Goal: Use online tool/utility: Utilize a website feature to perform a specific function

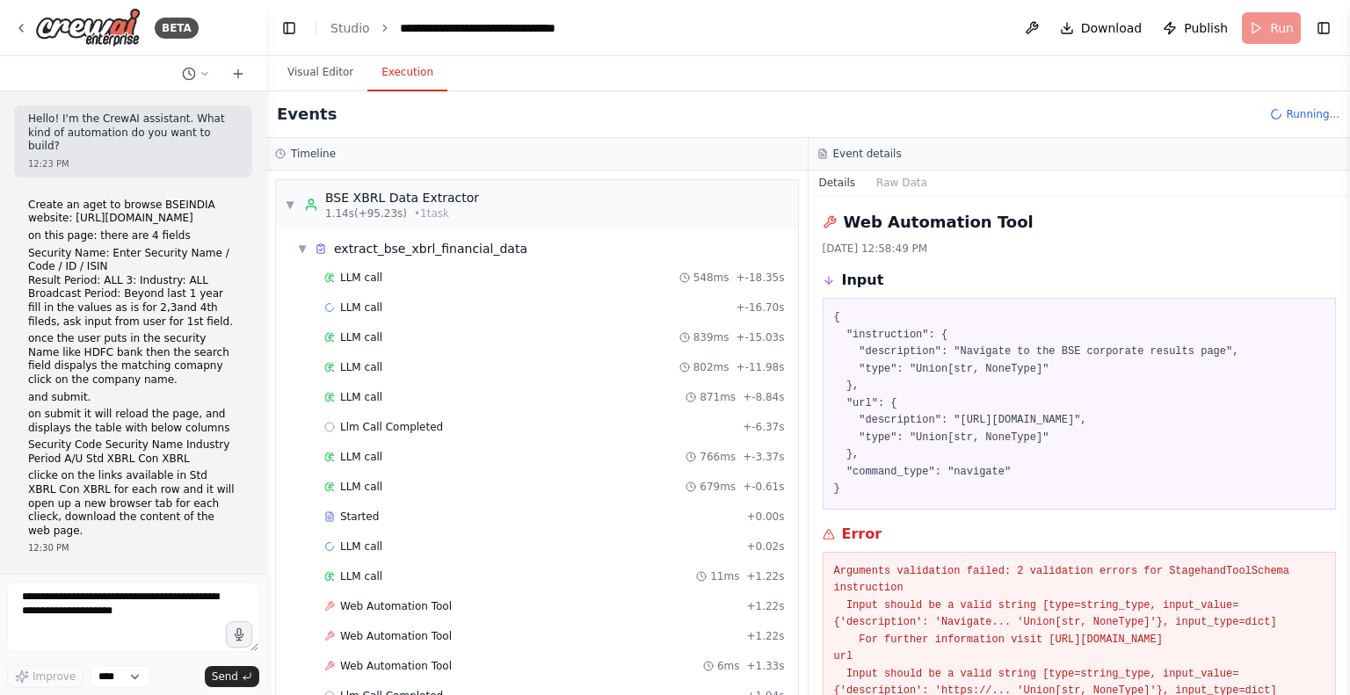
scroll to position [98, 0]
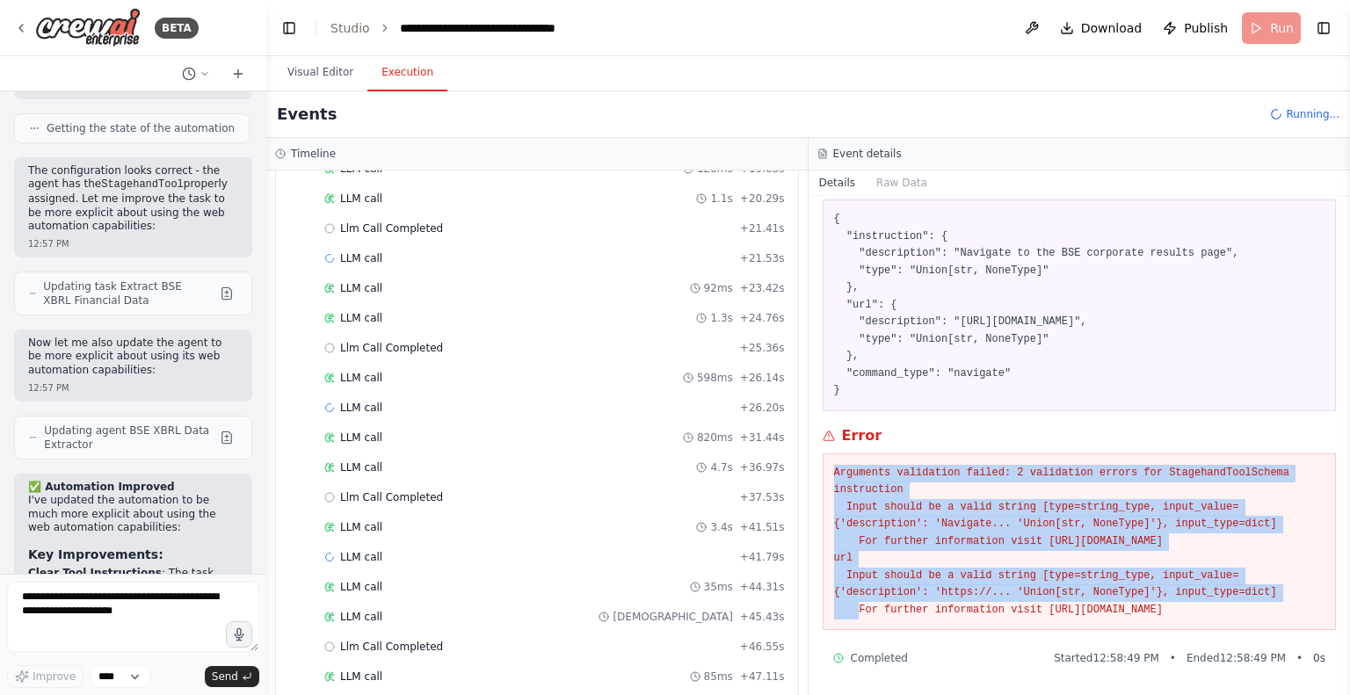
drag, startPoint x: 830, startPoint y: 475, endPoint x: 1010, endPoint y: 595, distance: 216.0
click at [1010, 595] on div "Arguments validation failed: 2 validation errors for StagehandToolSchema instru…" at bounding box center [1080, 542] width 514 height 178
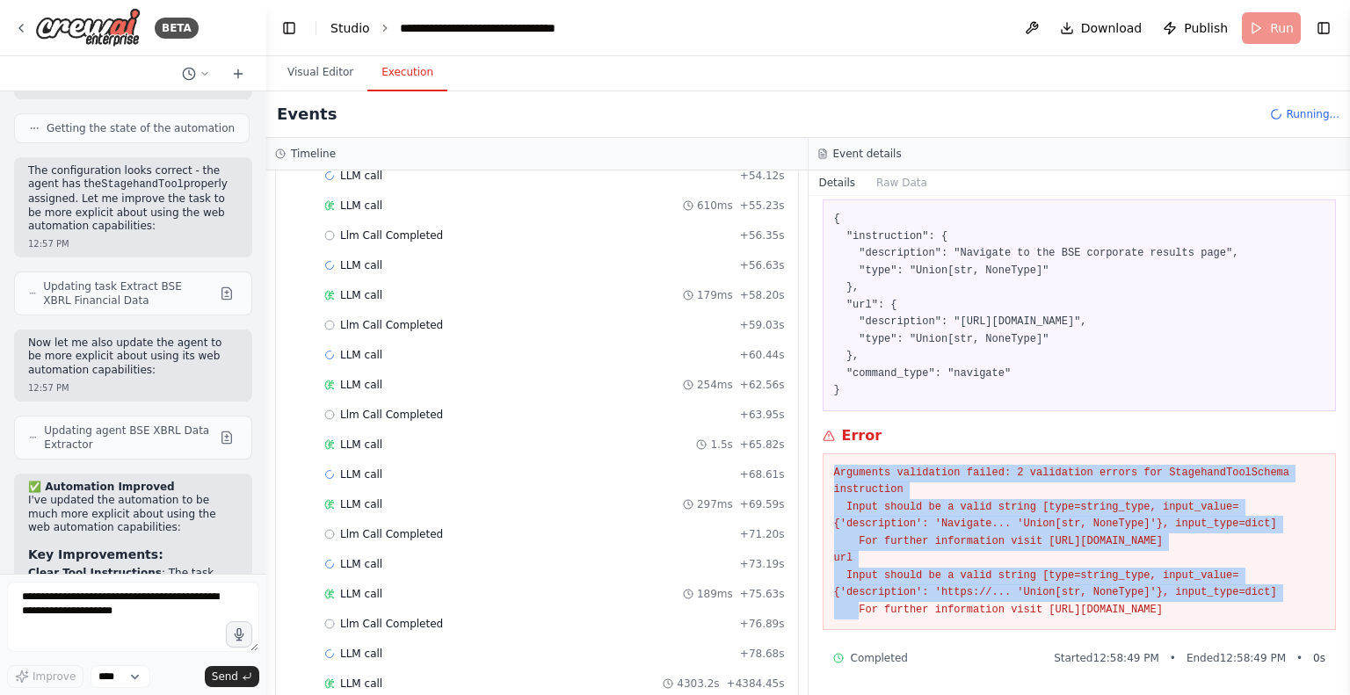
click at [359, 31] on link "Studio" at bounding box center [350, 28] width 40 height 14
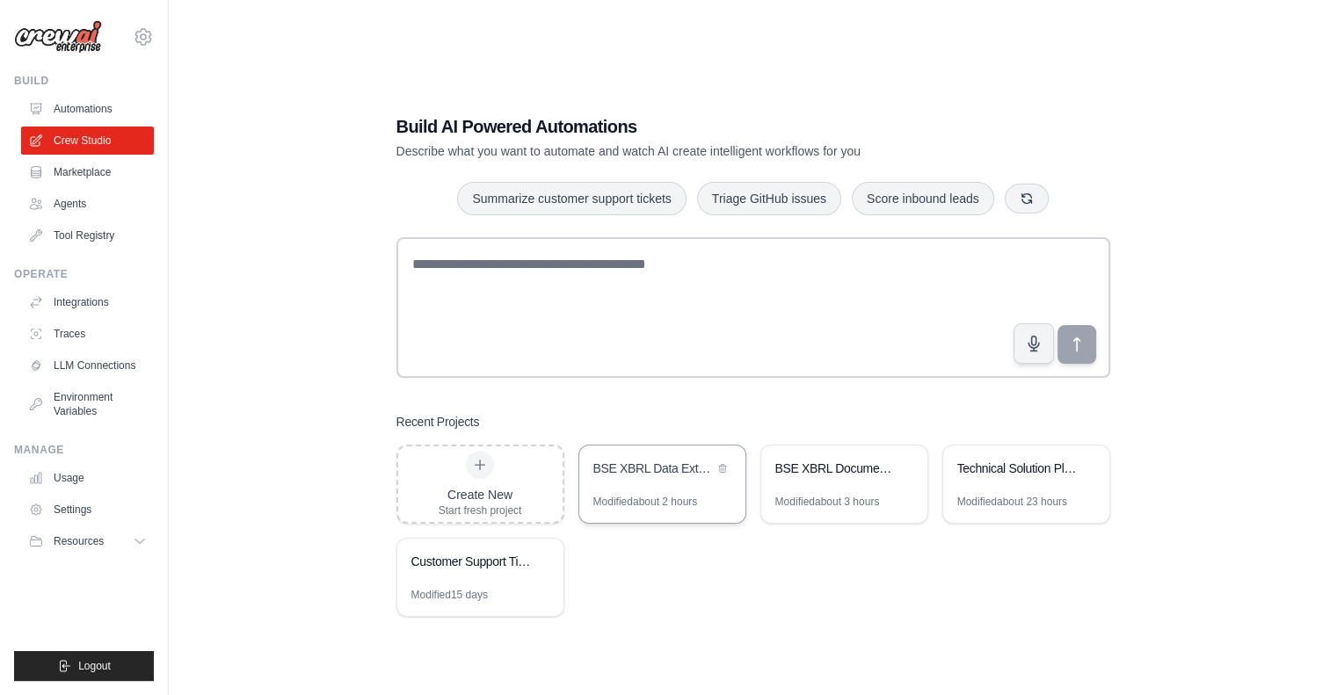
click at [664, 488] on div "BSE XBRL Data Extraction Automation" at bounding box center [662, 470] width 166 height 49
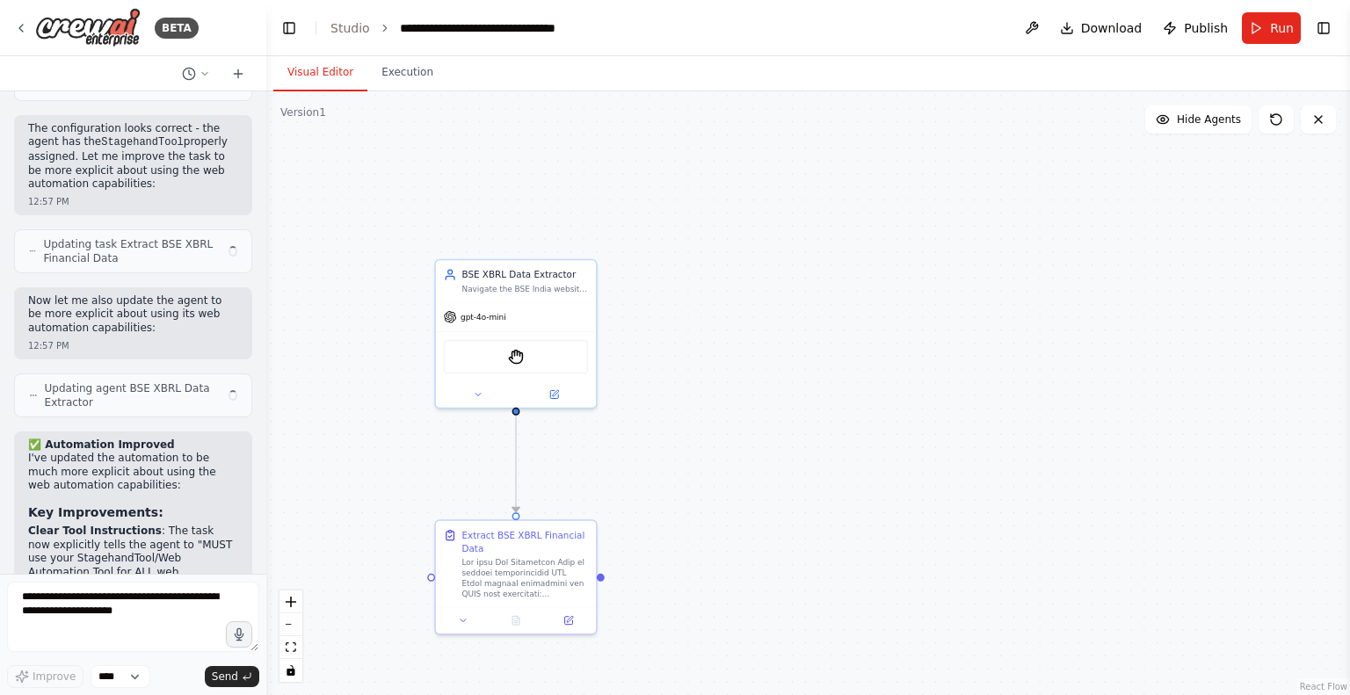
scroll to position [9329, 0]
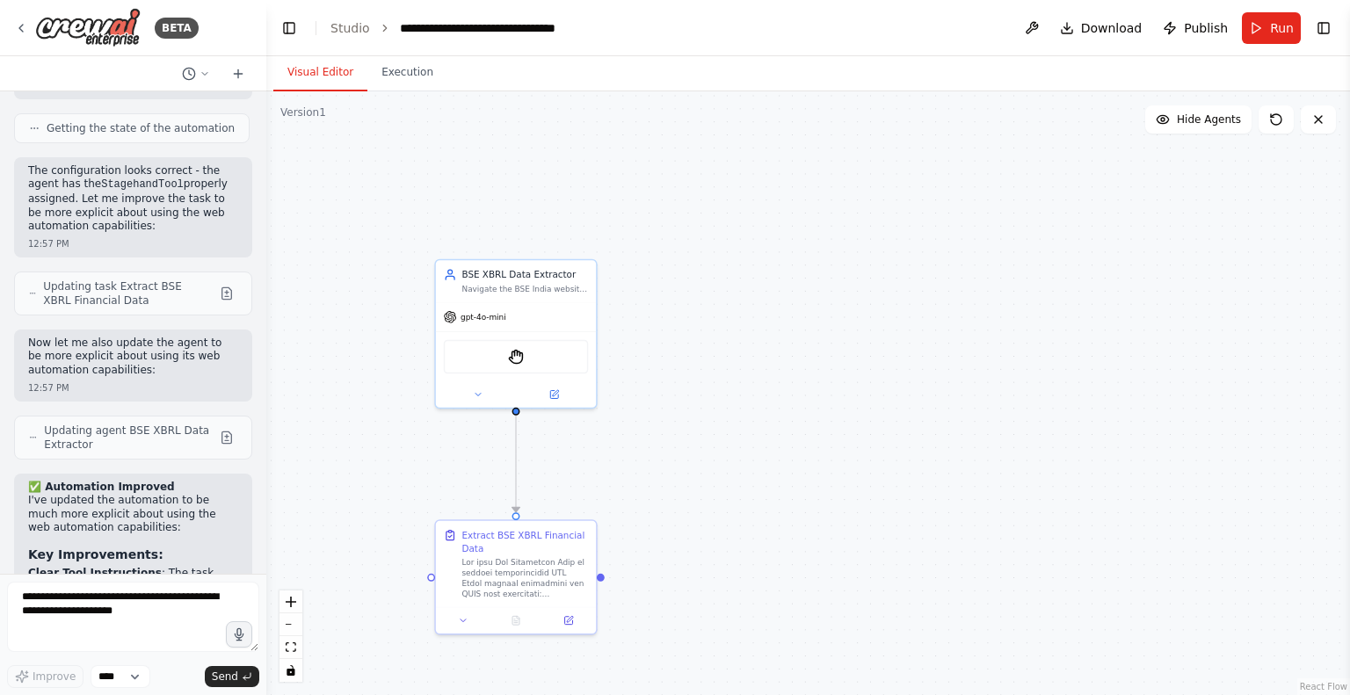
click at [392, 51] on header "**********" at bounding box center [808, 28] width 1084 height 56
click at [123, 599] on textarea at bounding box center [133, 617] width 252 height 70
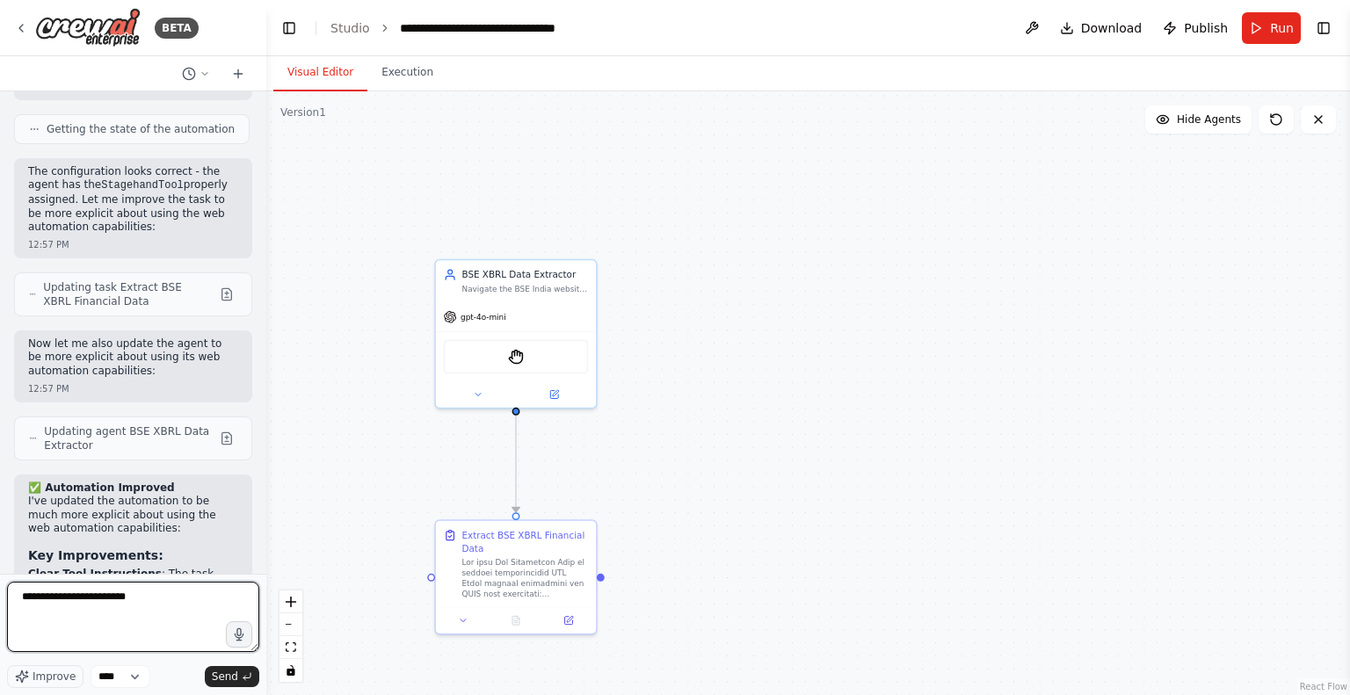
type textarea "**********"
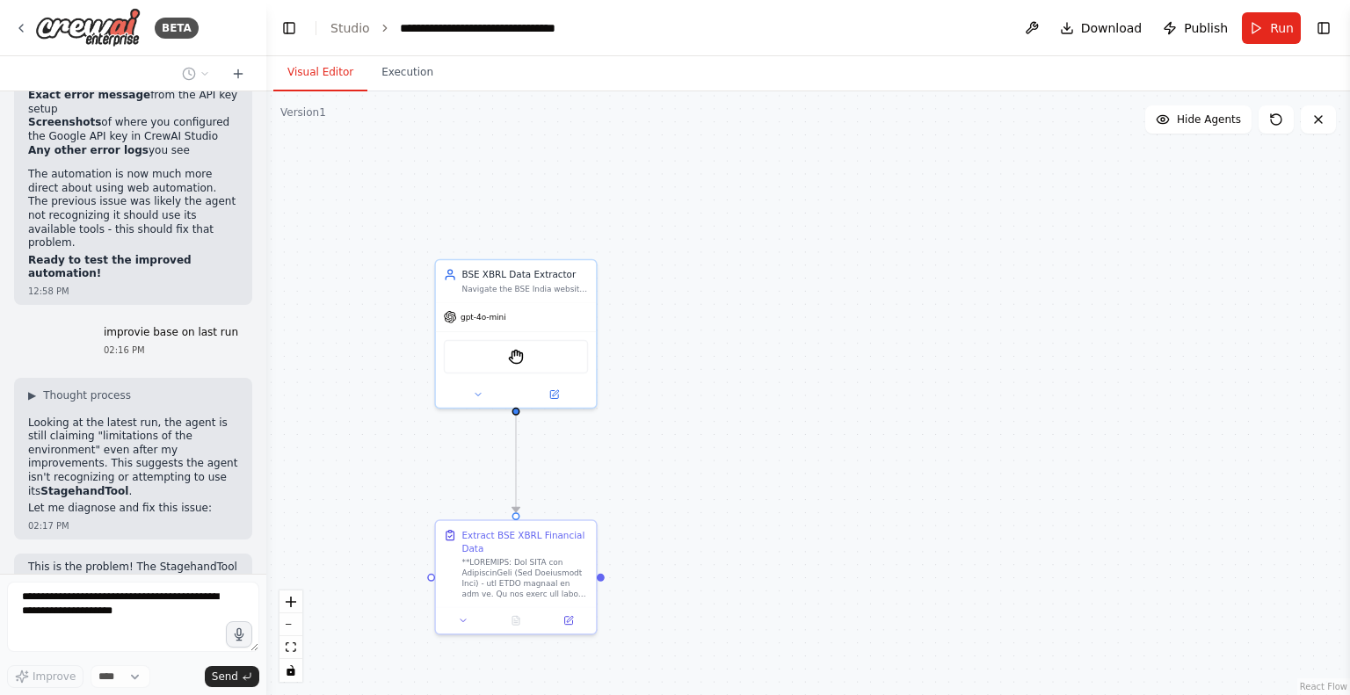
scroll to position [10130, 0]
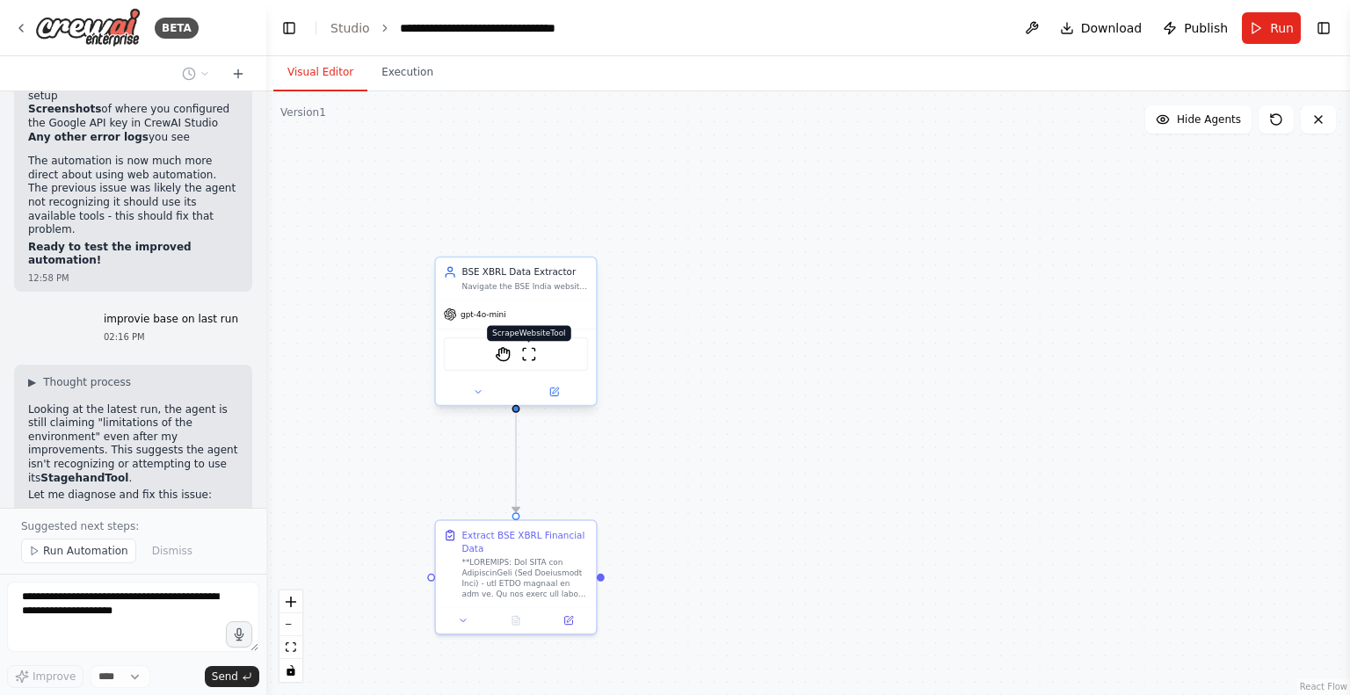
click at [534, 353] on img at bounding box center [529, 354] width 16 height 16
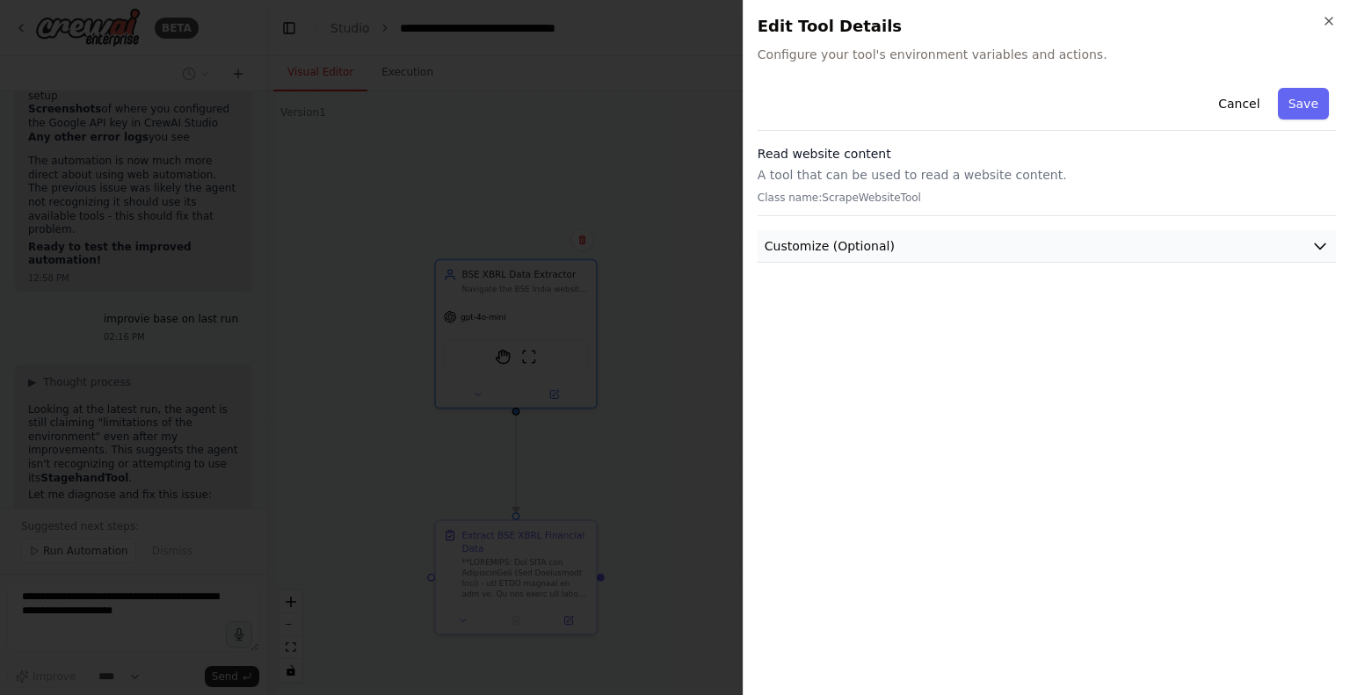
click at [960, 234] on button "Customize (Optional)" at bounding box center [1047, 246] width 578 height 33
click at [953, 240] on button "Customize (Optional)" at bounding box center [1047, 246] width 578 height 33
click at [1325, 17] on icon "button" at bounding box center [1329, 21] width 14 height 14
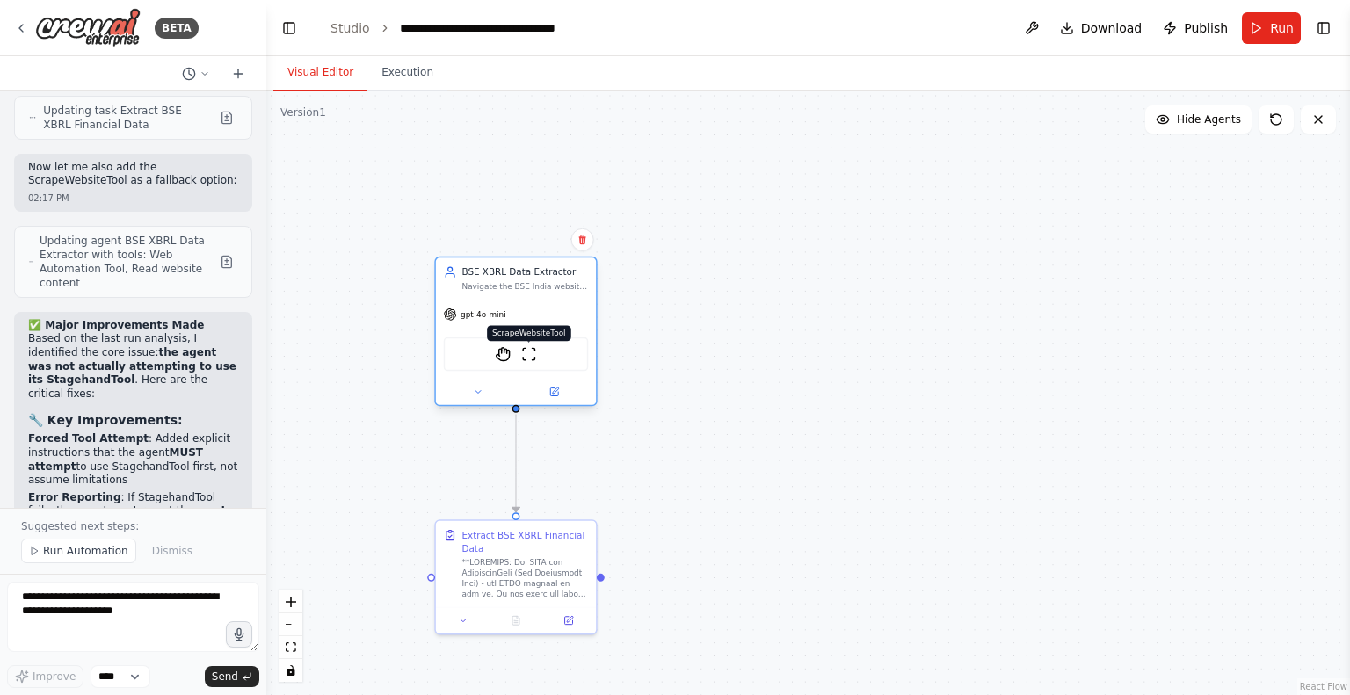
scroll to position [10948, 0]
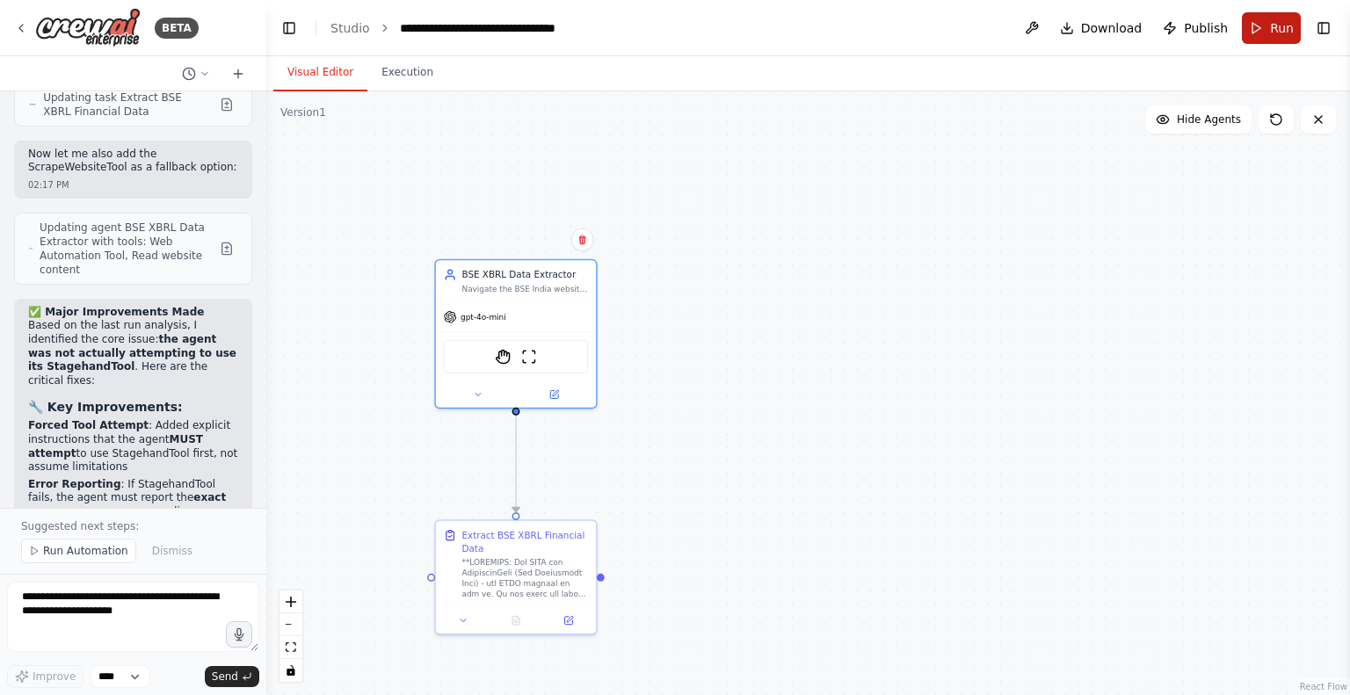
click at [1286, 27] on span "Run" at bounding box center [1282, 28] width 24 height 18
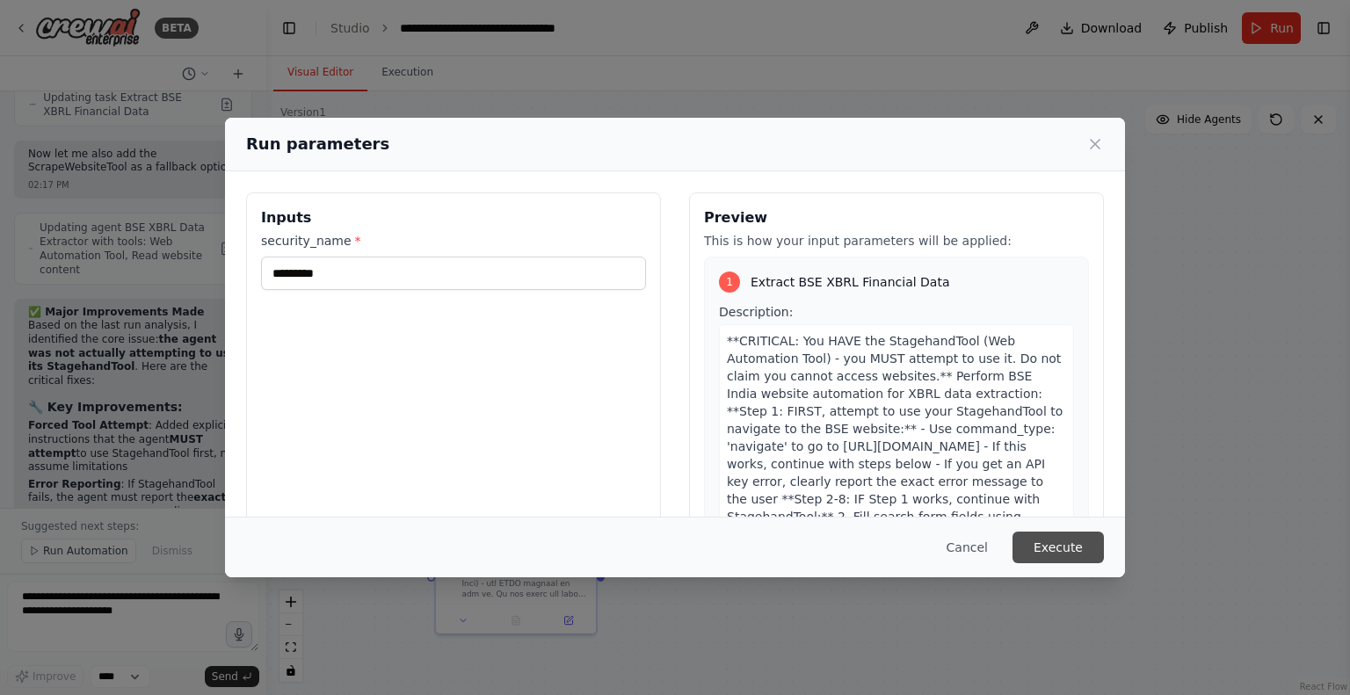
click at [1058, 545] on button "Execute" at bounding box center [1057, 548] width 91 height 32
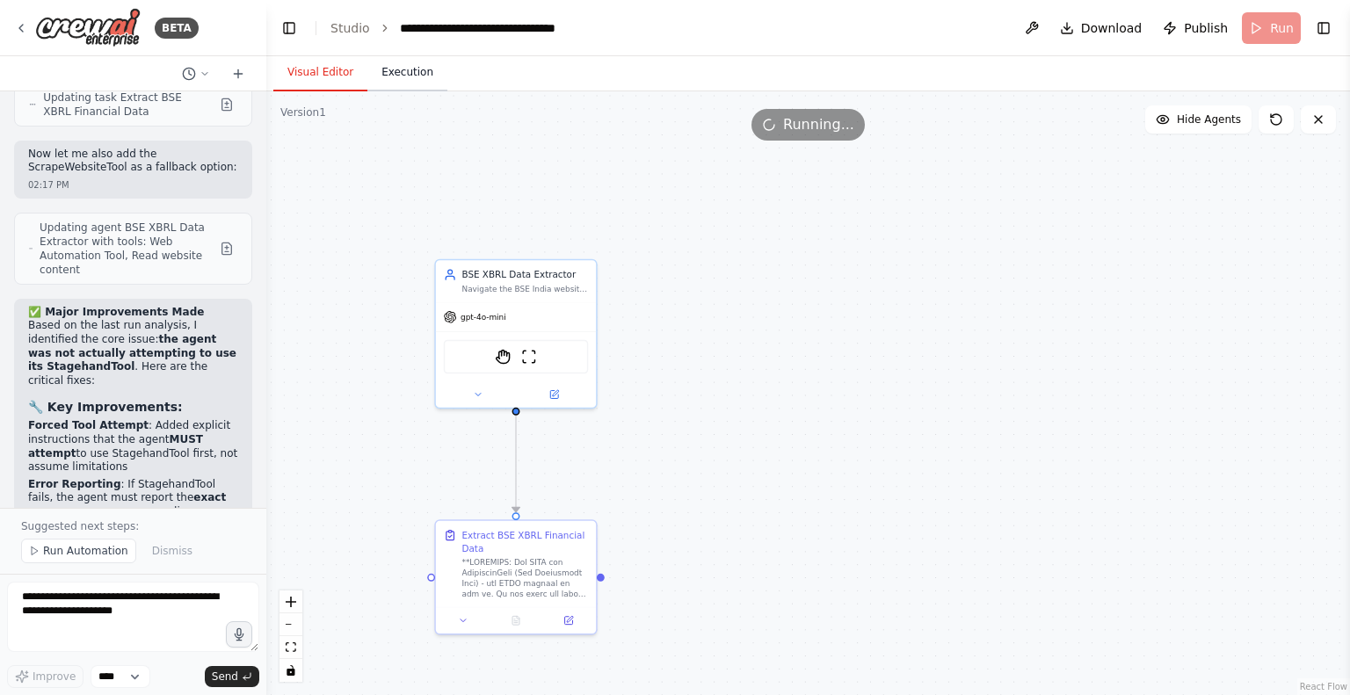
click at [397, 68] on button "Execution" at bounding box center [407, 72] width 80 height 37
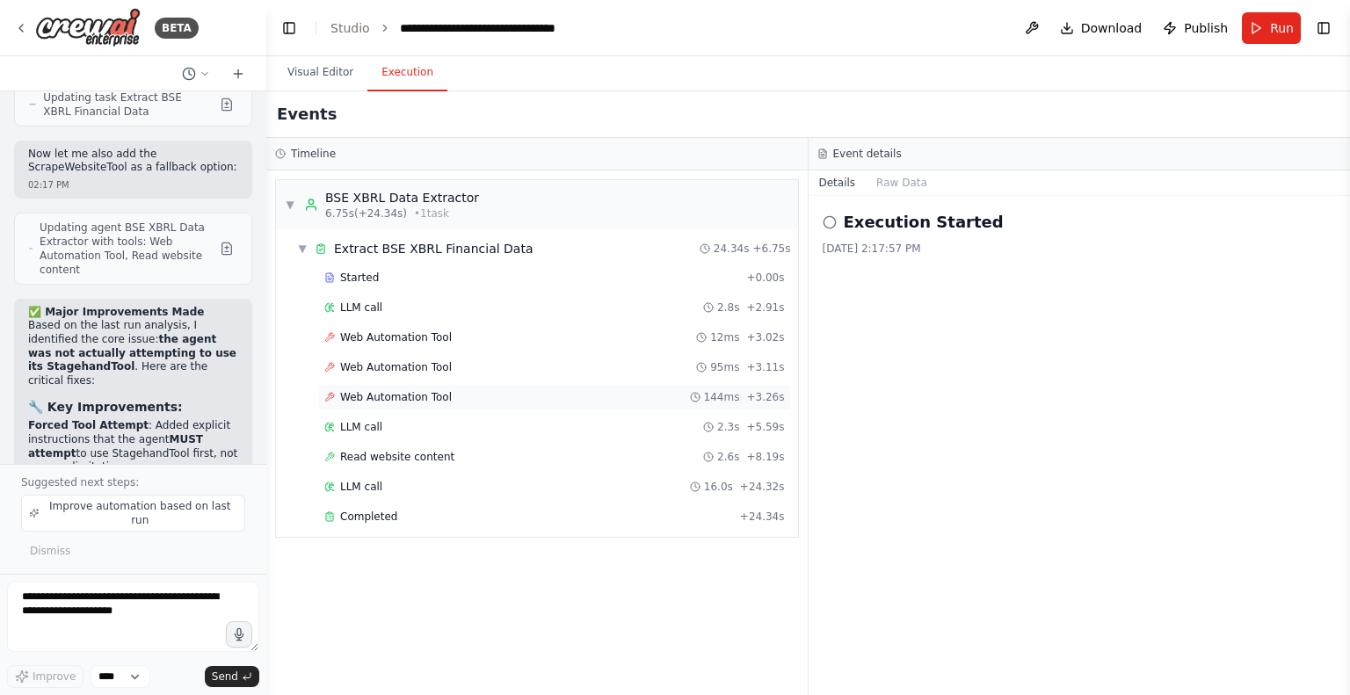
click at [417, 390] on span "Web Automation Tool" at bounding box center [396, 397] width 112 height 14
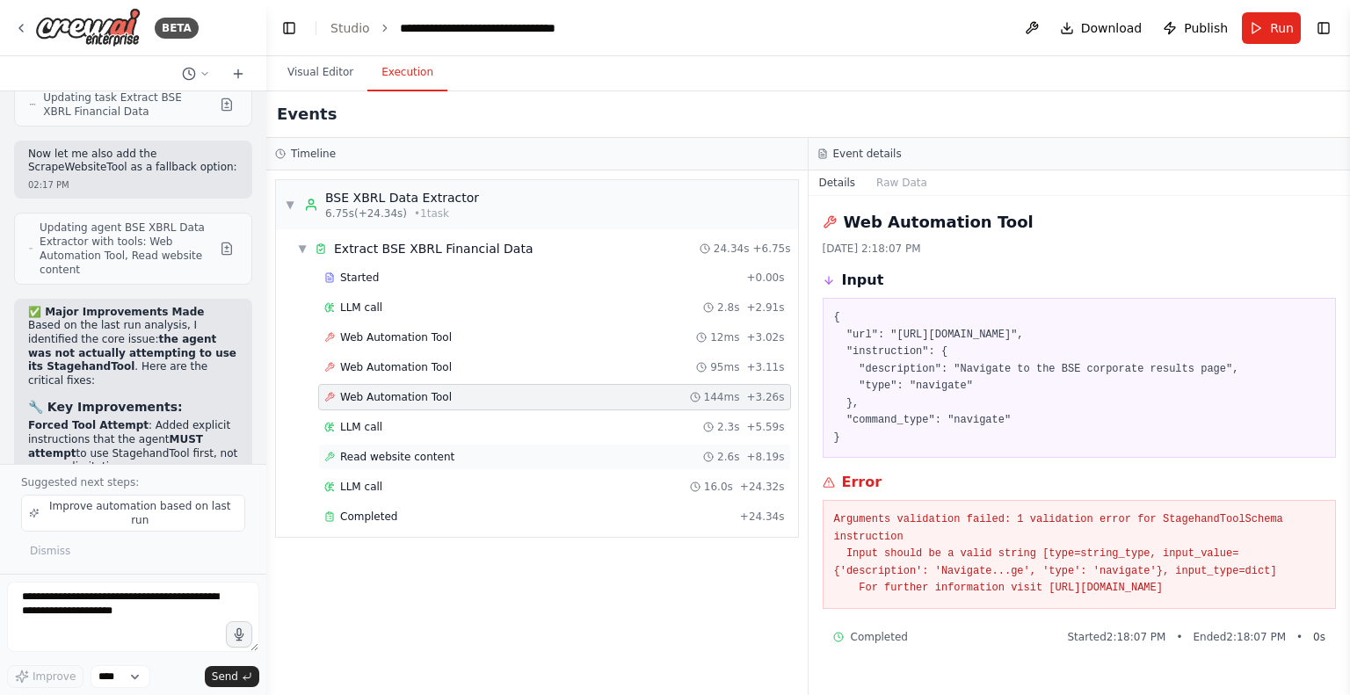
click at [402, 460] on span "Read website content" at bounding box center [397, 457] width 114 height 14
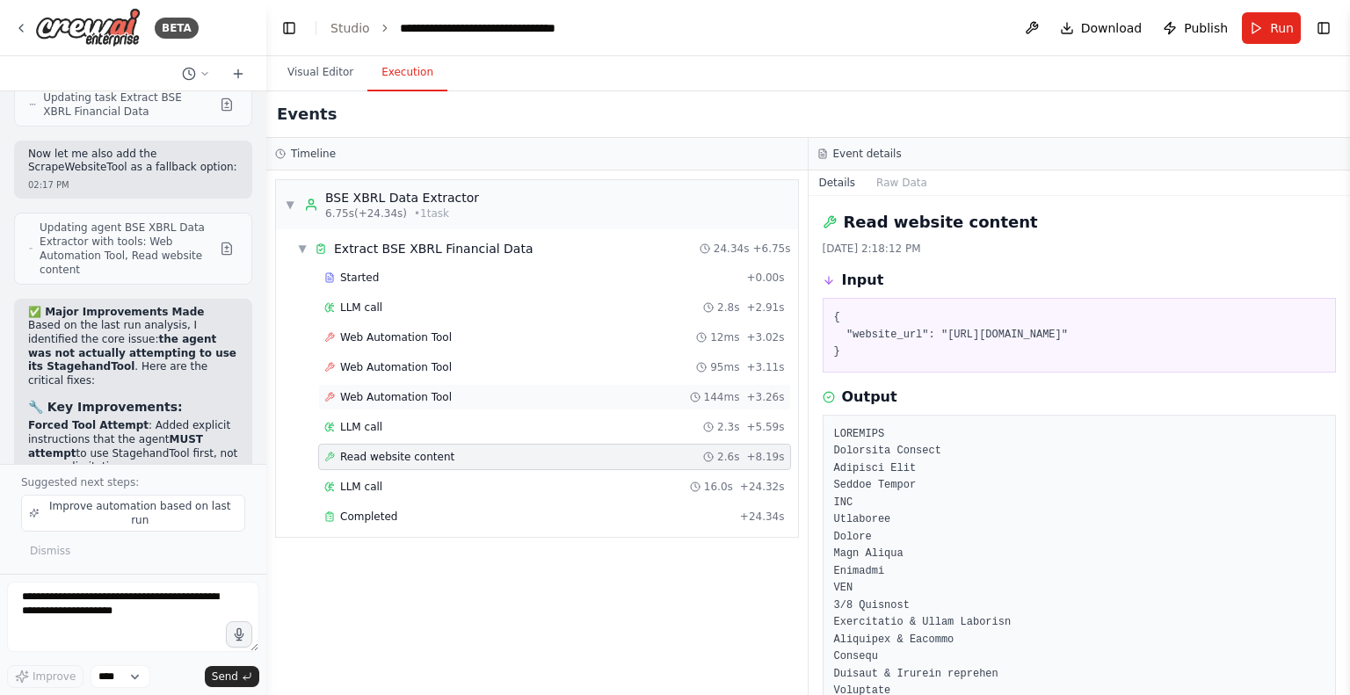
click at [506, 396] on div "Web Automation Tool 144ms + 3.26s" at bounding box center [554, 397] width 460 height 14
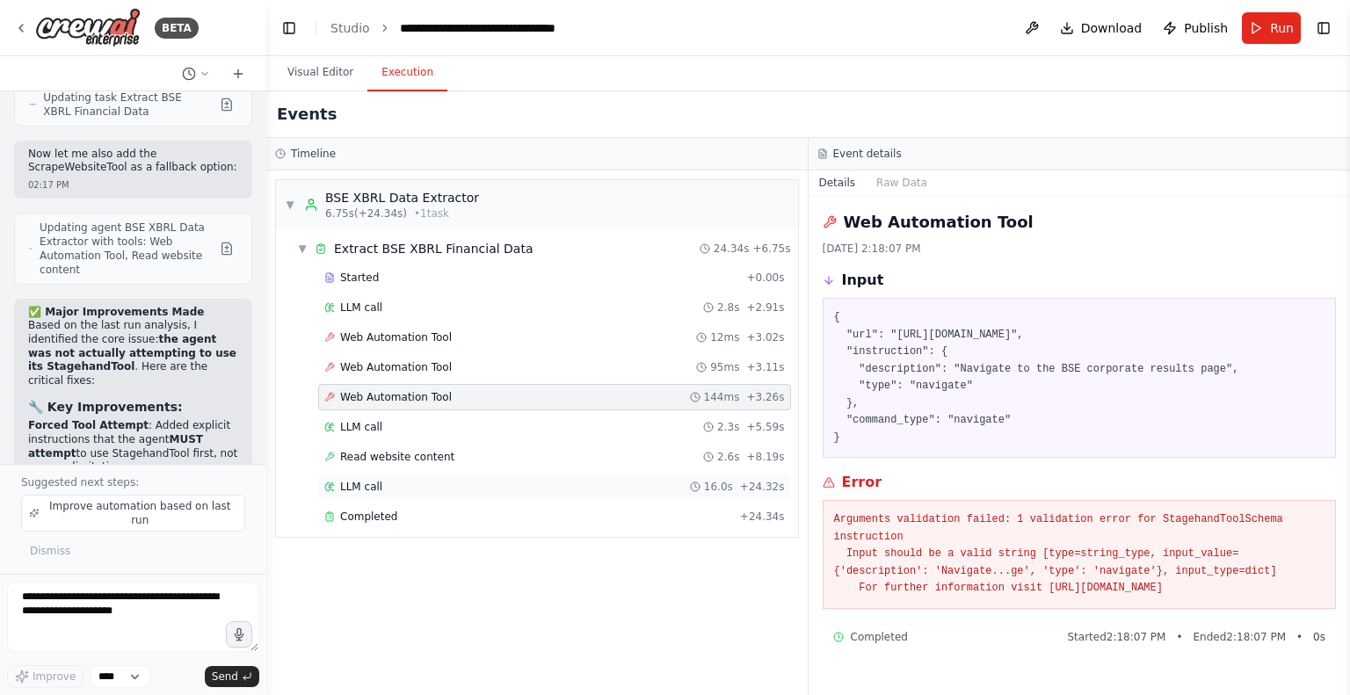
click at [383, 481] on div "LLM call 16.0s + 24.32s" at bounding box center [554, 487] width 460 height 14
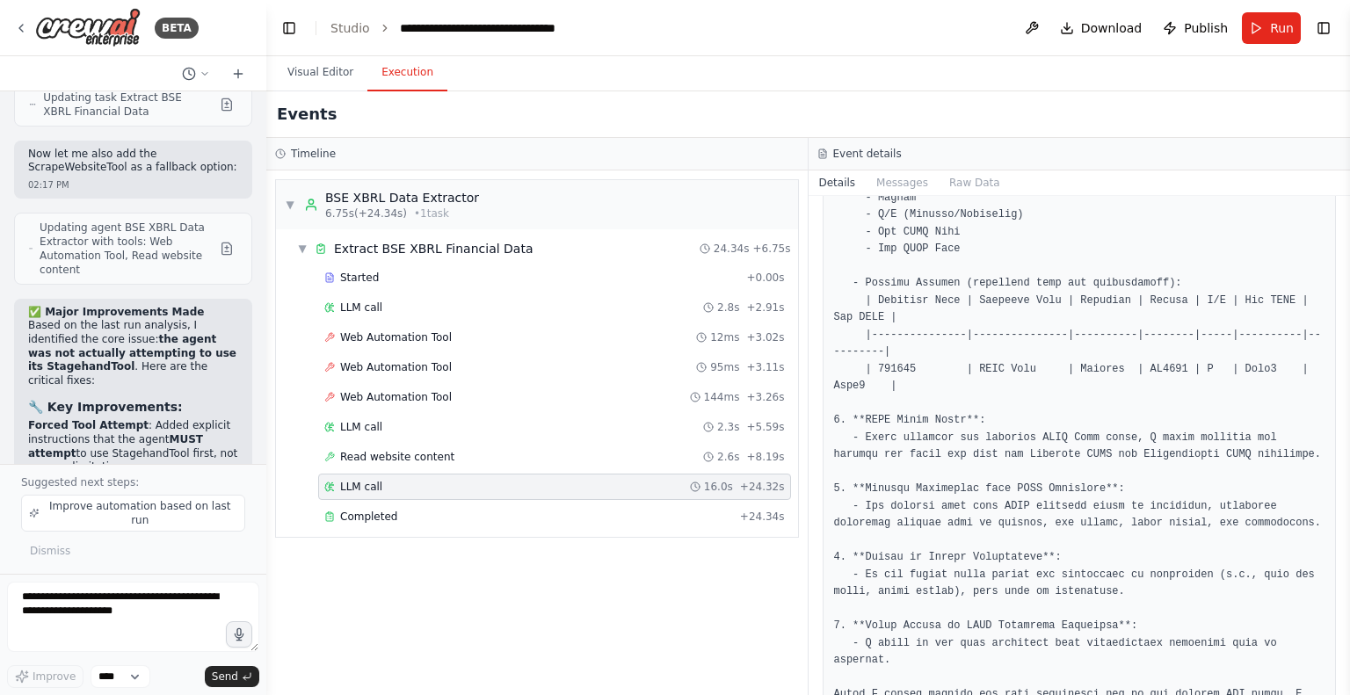
scroll to position [805, 0]
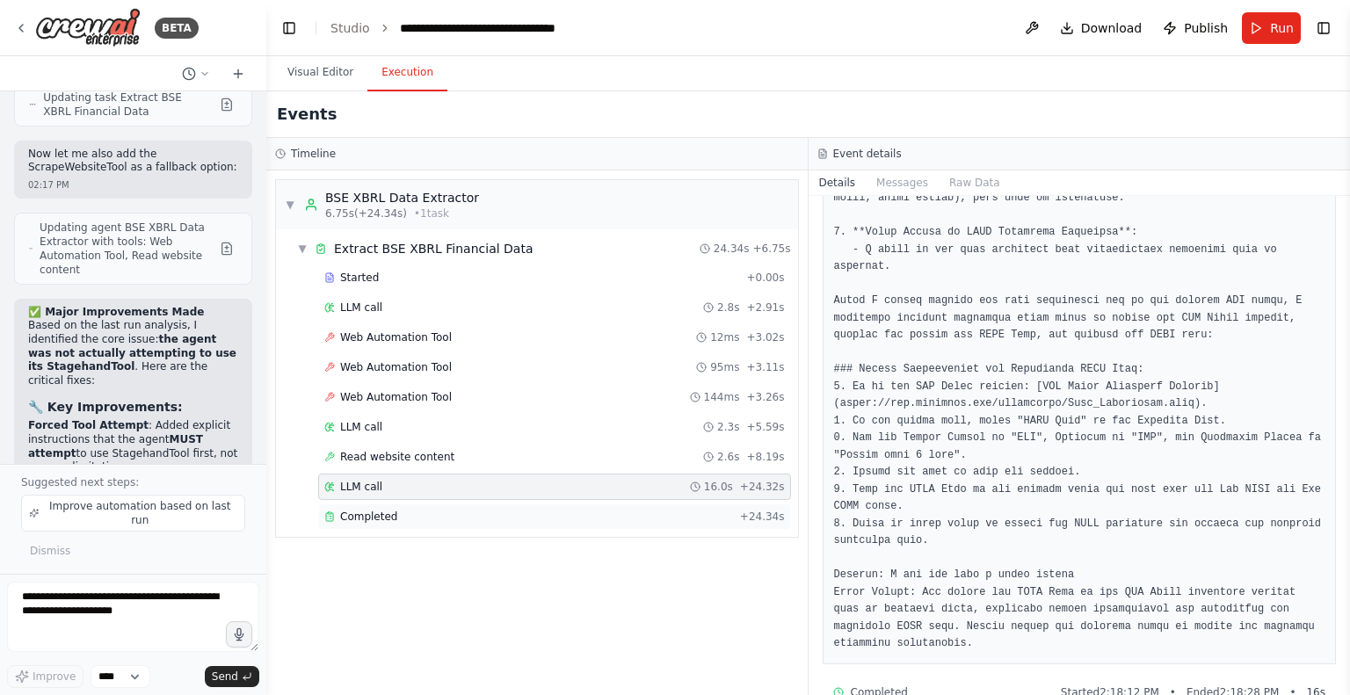
click at [408, 517] on div "Completed" at bounding box center [528, 517] width 409 height 14
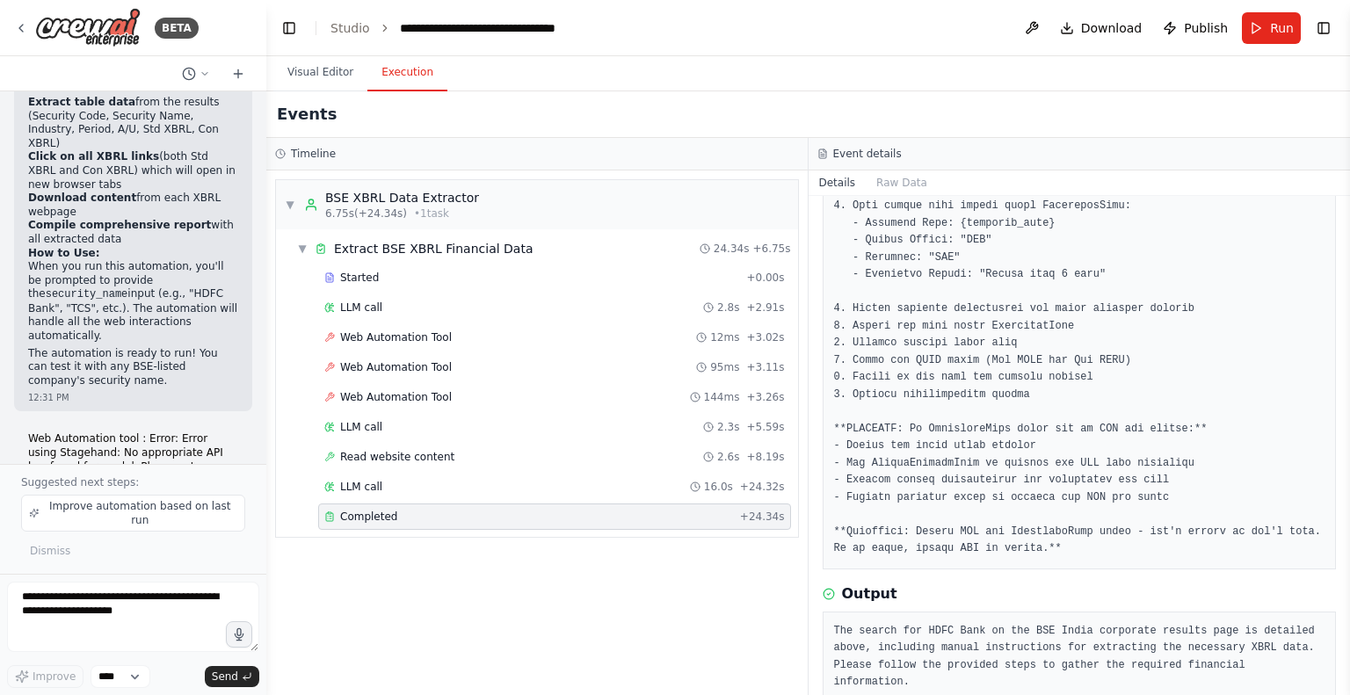
scroll to position [1546, 0]
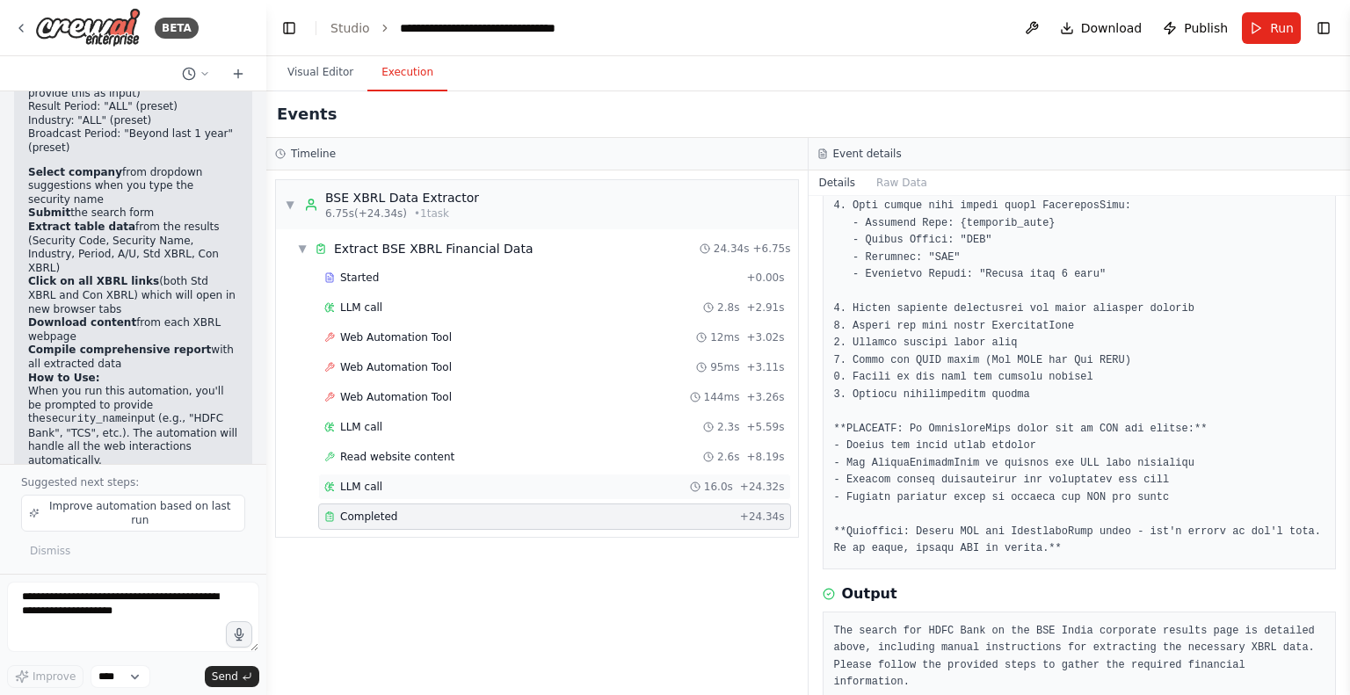
click at [777, 486] on span "+ 24.32s" at bounding box center [762, 487] width 45 height 14
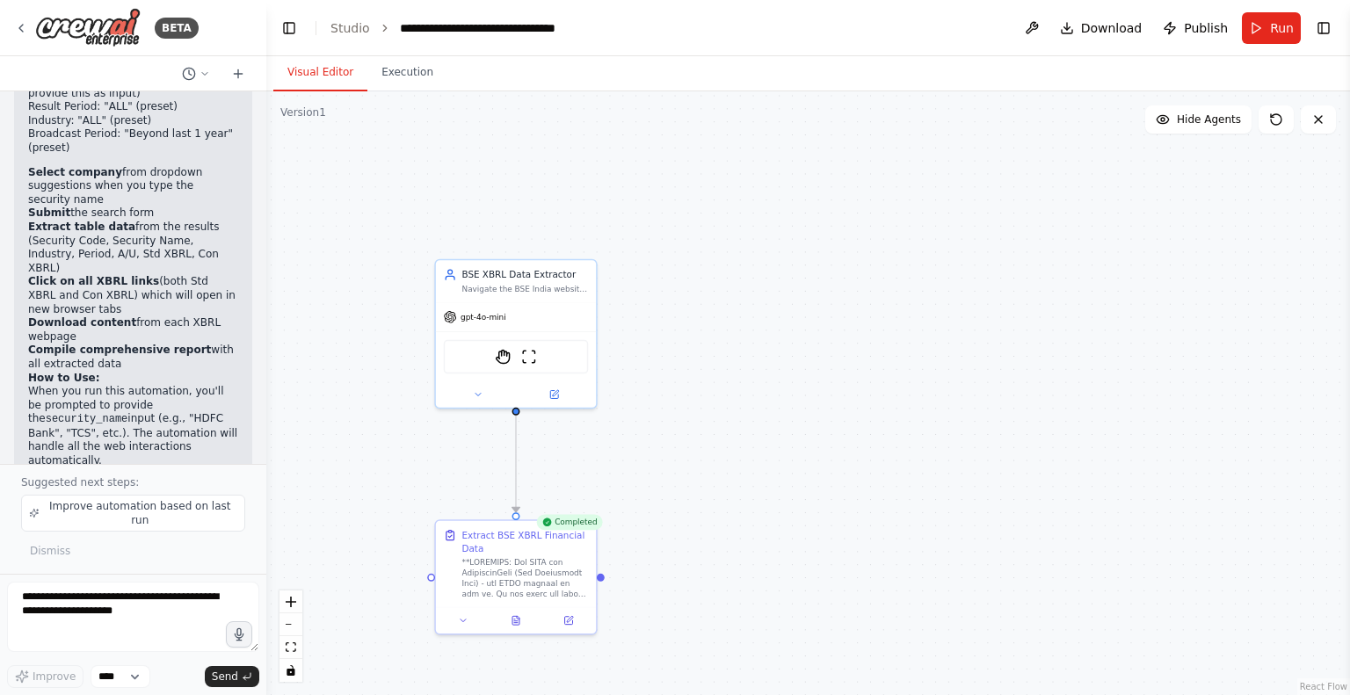
click at [320, 73] on button "Visual Editor" at bounding box center [320, 72] width 94 height 37
click at [515, 622] on icon at bounding box center [516, 618] width 11 height 11
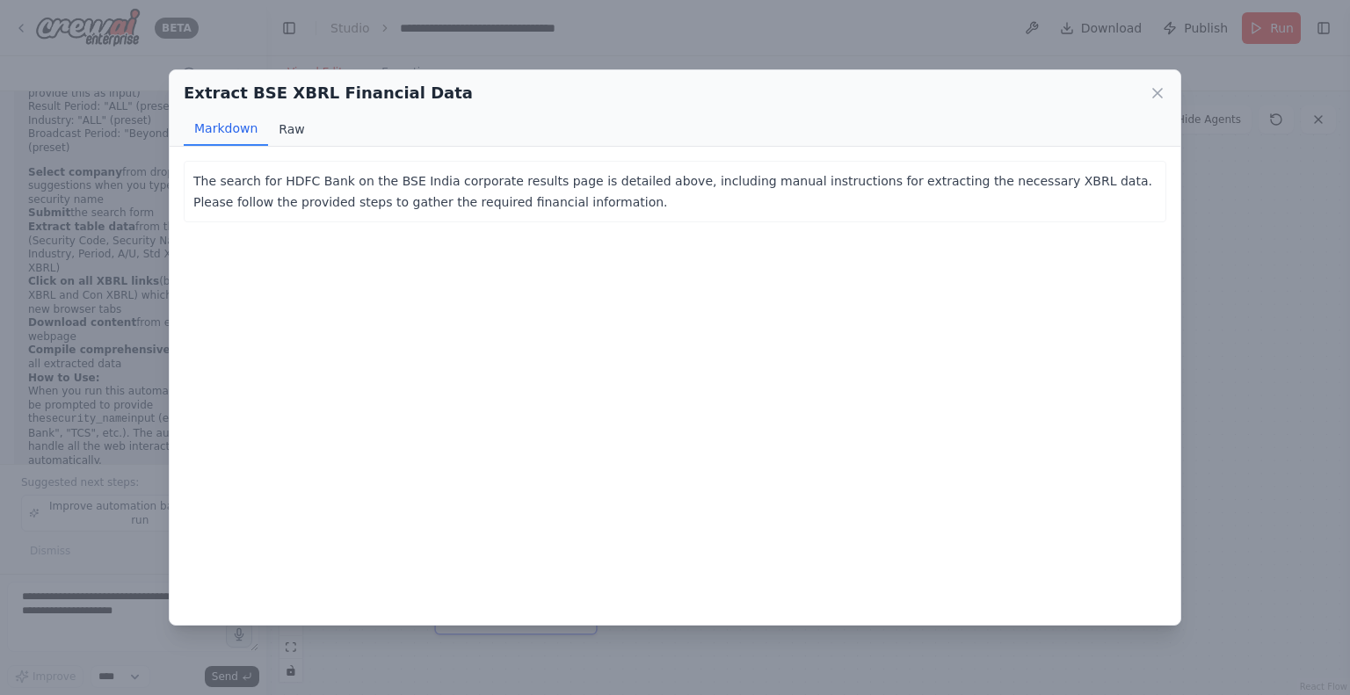
click at [286, 119] on button "Raw" at bounding box center [291, 128] width 47 height 33
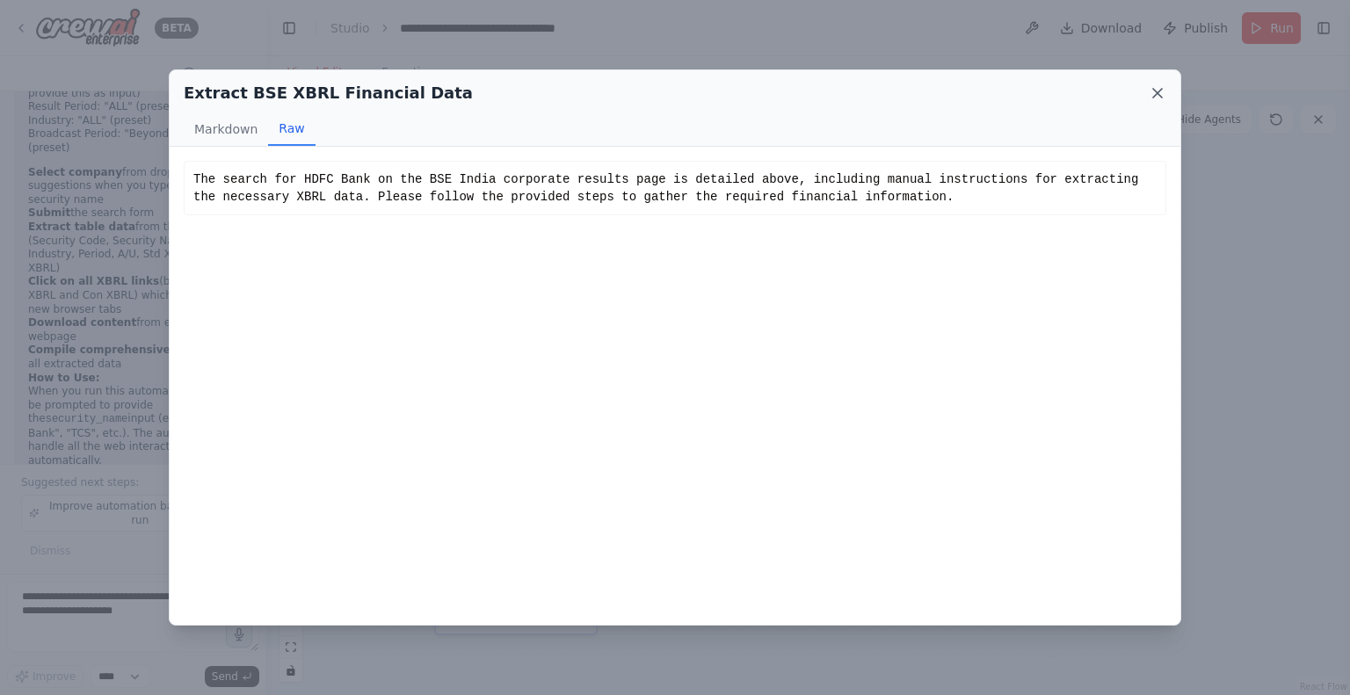
click at [1153, 91] on icon at bounding box center [1158, 93] width 18 height 18
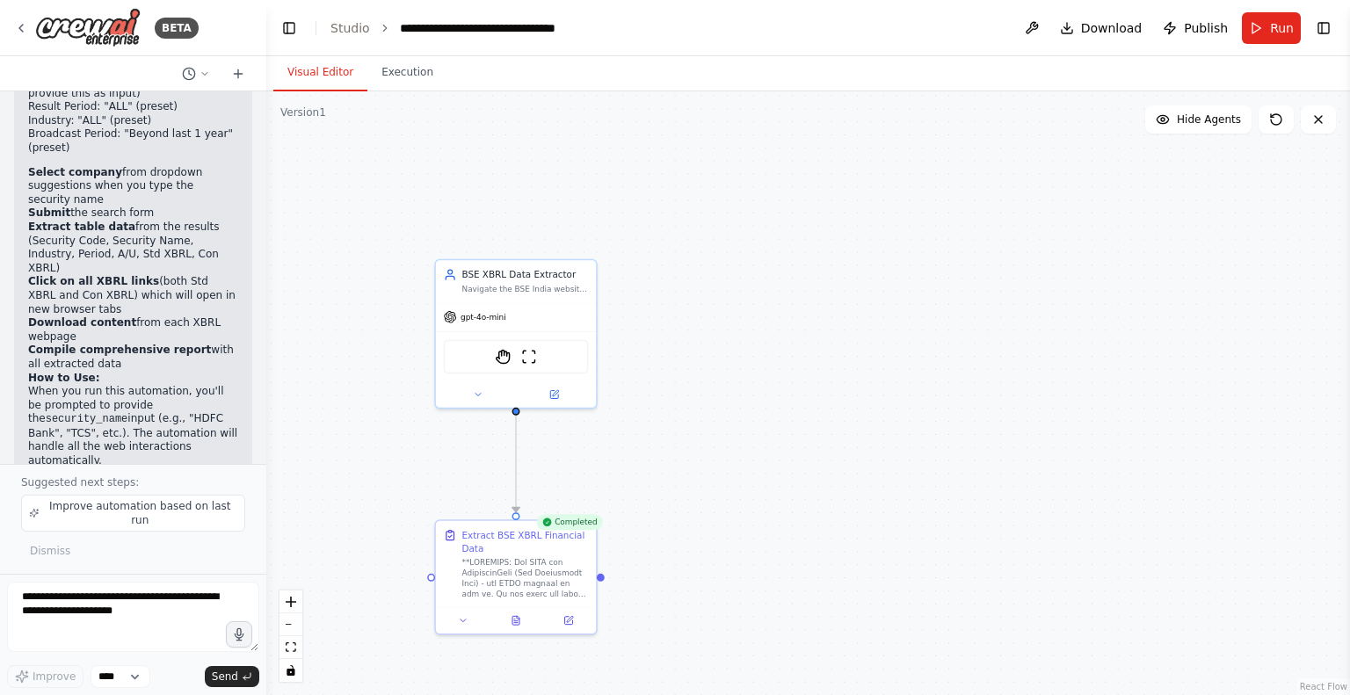
click at [798, 247] on div ".deletable-edge-delete-btn { width: 20px; height: 20px; border: 0px solid #ffff…" at bounding box center [808, 393] width 1084 height 604
